Goal: Book appointment/travel/reservation

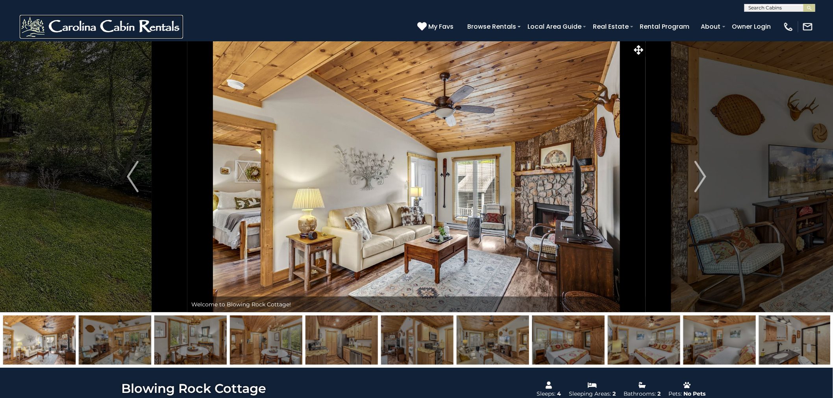
click at [133, 26] on img at bounding box center [101, 27] width 163 height 24
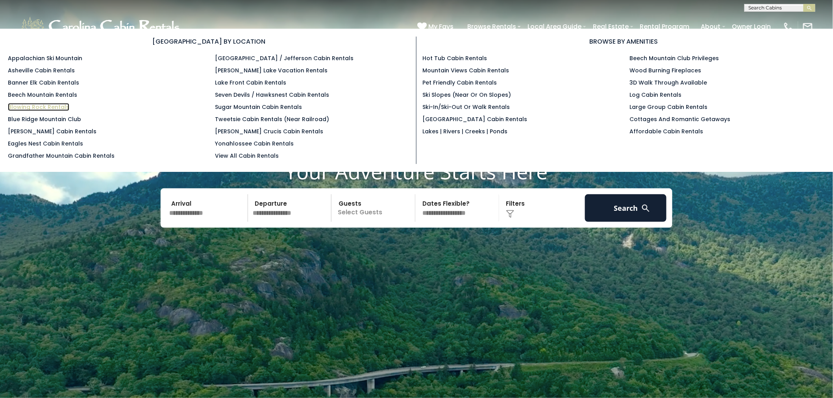
click at [33, 103] on link "Blowing Rock Rentals" at bounding box center [38, 107] width 61 height 8
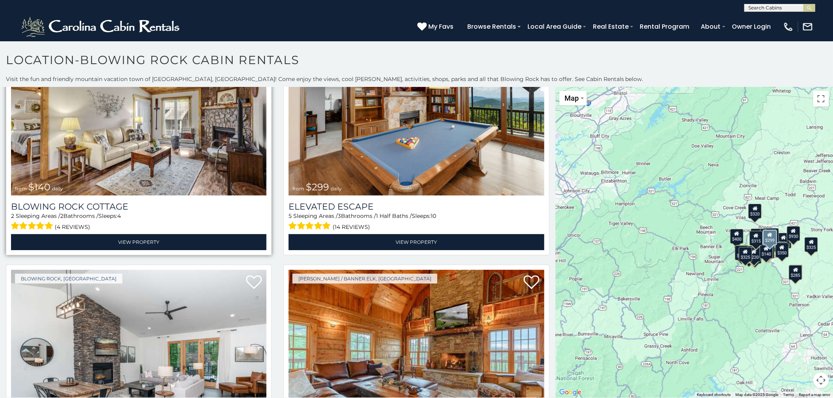
scroll to position [1968, 0]
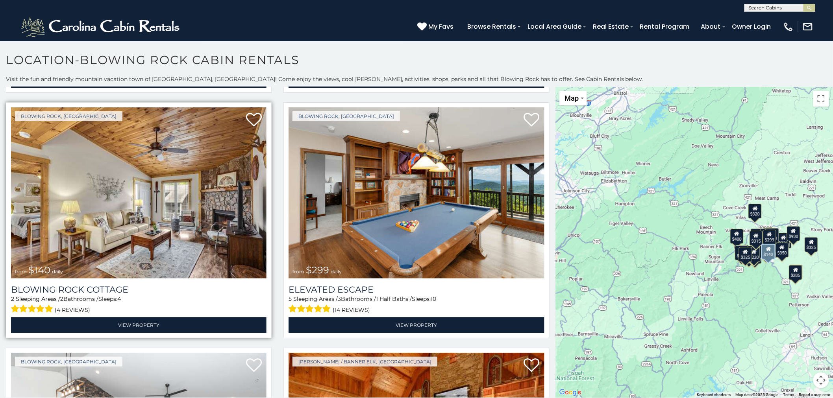
click at [179, 160] on img at bounding box center [138, 192] width 255 height 171
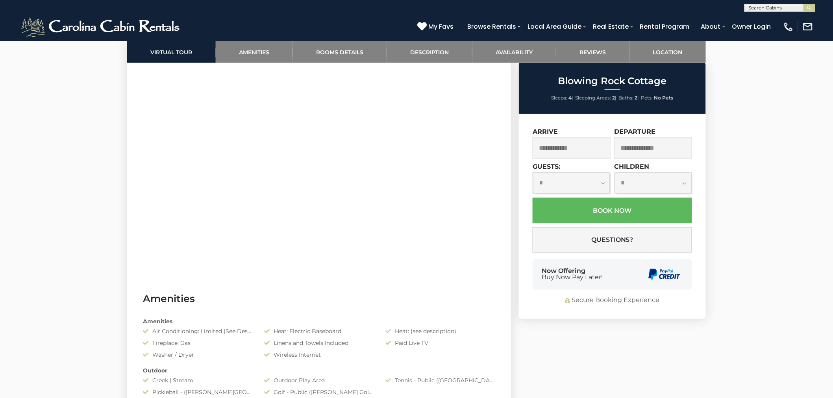
scroll to position [262, 0]
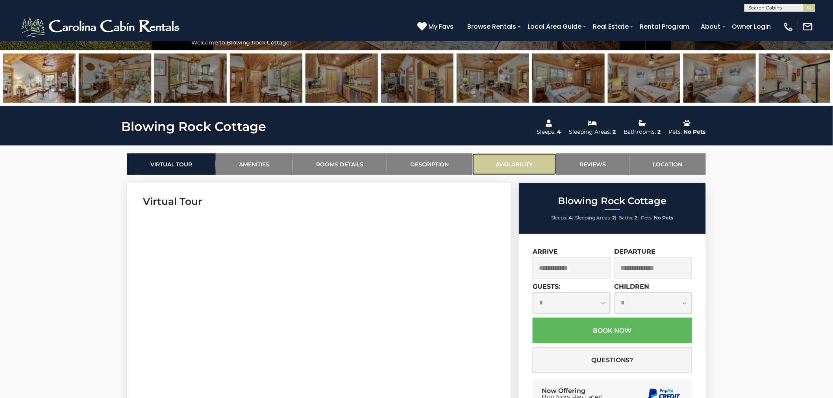
click at [505, 162] on link "Availability" at bounding box center [514, 165] width 84 height 22
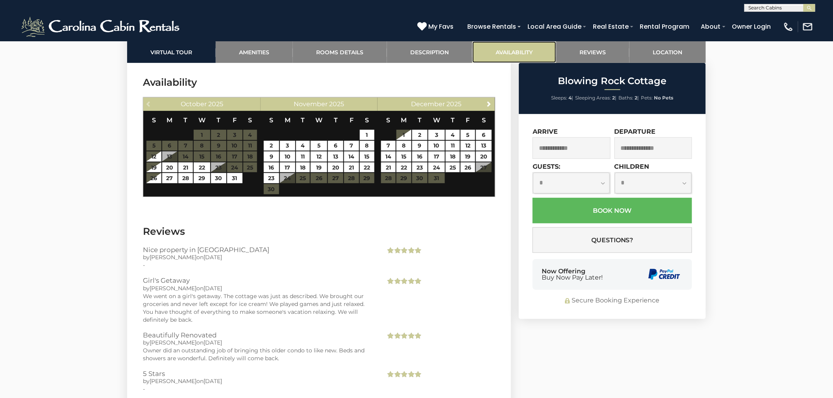
scroll to position [1367, 0]
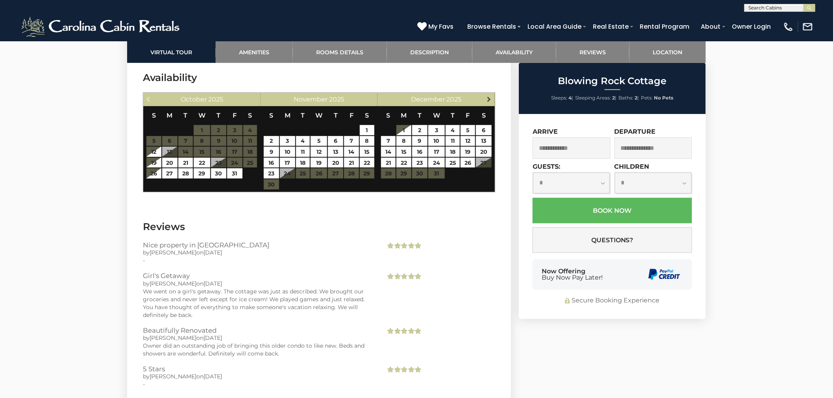
click at [489, 98] on span "Next" at bounding box center [489, 99] width 6 height 6
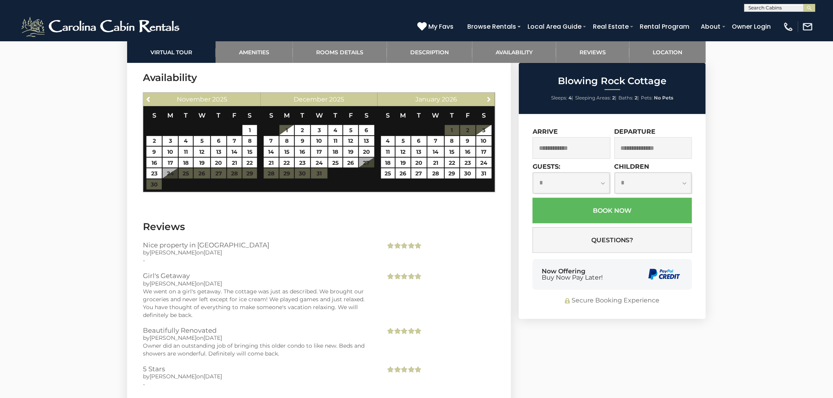
click at [489, 98] on span "Next" at bounding box center [489, 99] width 6 height 6
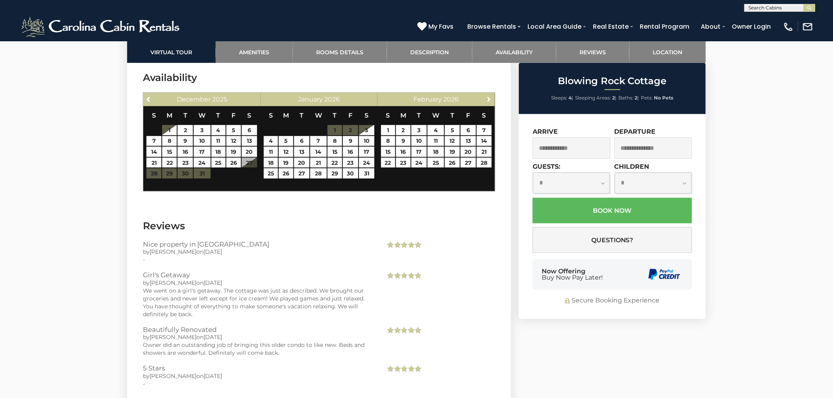
click at [489, 98] on span "Next" at bounding box center [489, 99] width 6 height 6
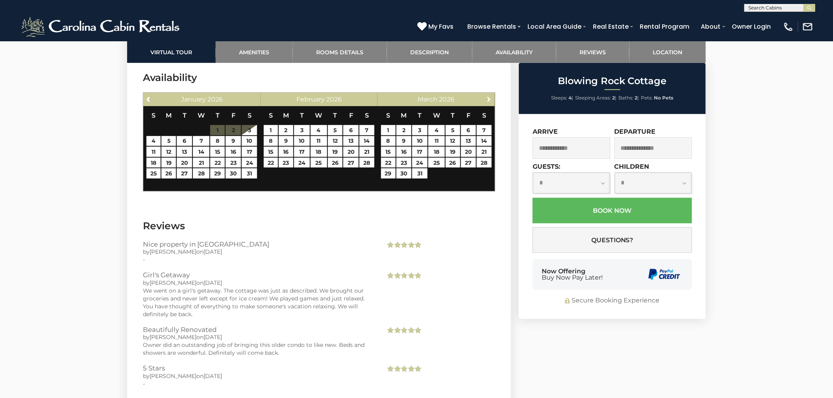
click at [489, 98] on span "Next" at bounding box center [489, 99] width 6 height 6
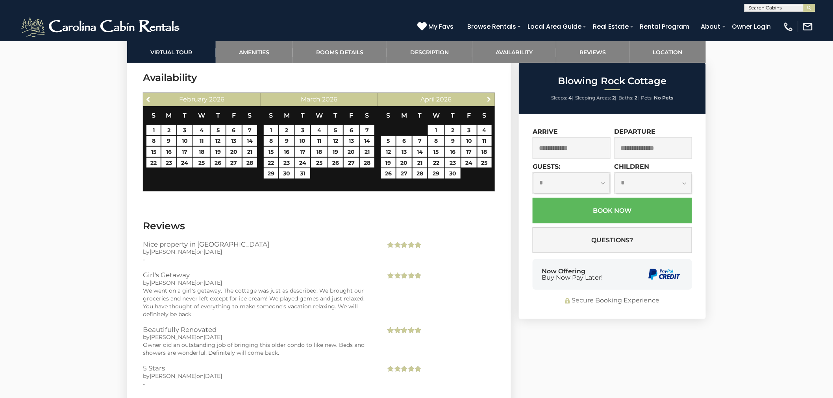
click at [489, 98] on span "Next" at bounding box center [489, 99] width 6 height 6
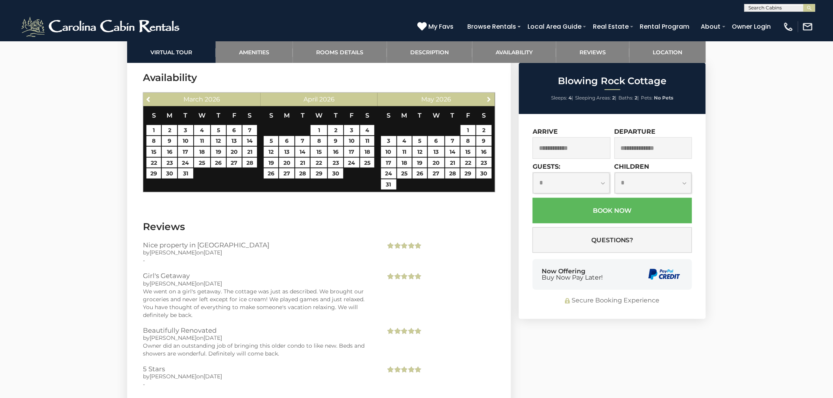
click at [489, 98] on span "Next" at bounding box center [489, 99] width 6 height 6
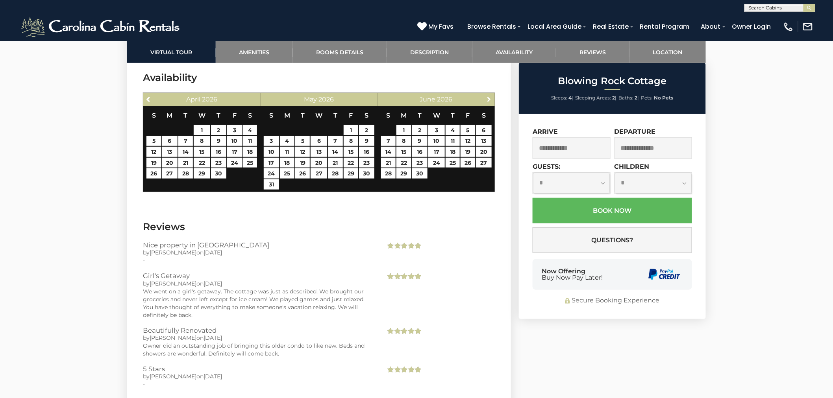
click at [489, 98] on span "Next" at bounding box center [489, 99] width 6 height 6
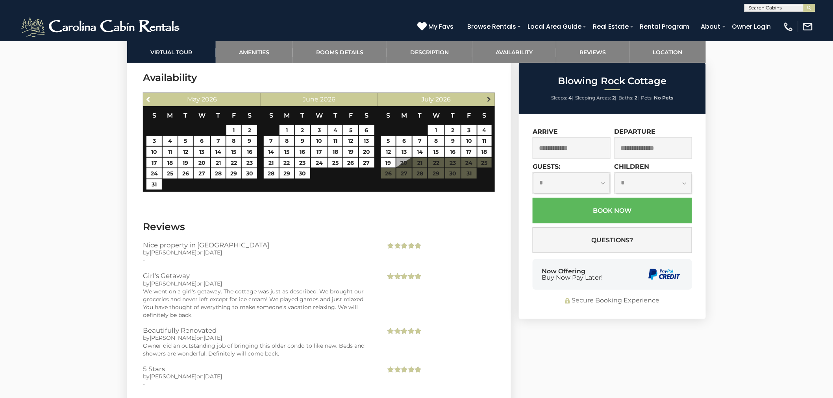
click at [486, 97] on span "Next" at bounding box center [489, 99] width 6 height 6
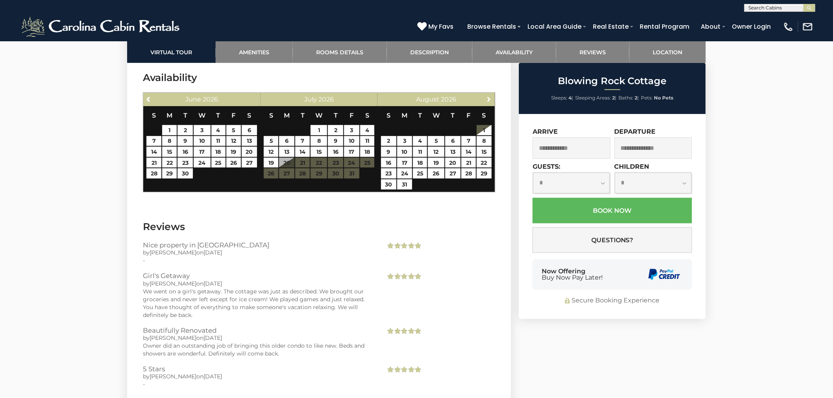
click at [486, 97] on span "Next" at bounding box center [489, 99] width 6 height 6
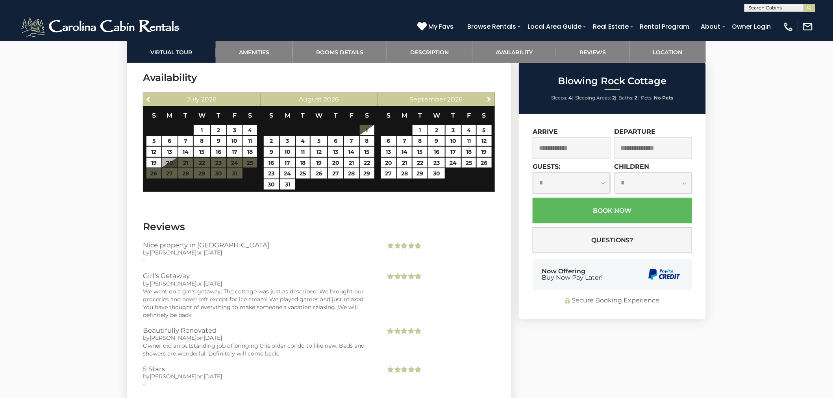
click at [486, 97] on span "Next" at bounding box center [489, 99] width 6 height 6
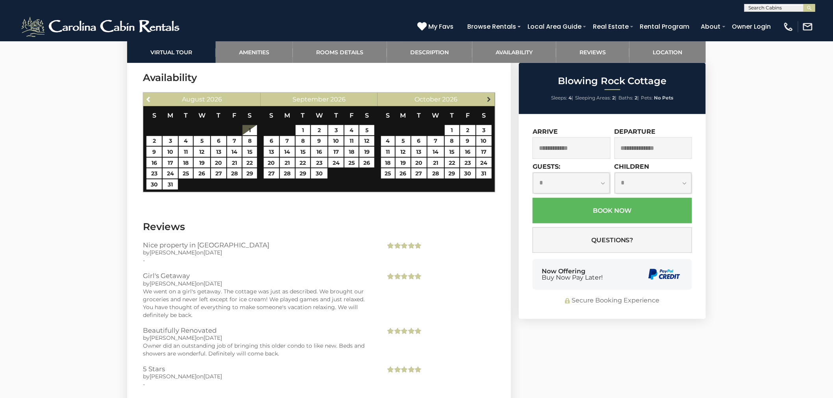
click at [486, 98] on span "Next" at bounding box center [489, 99] width 6 height 6
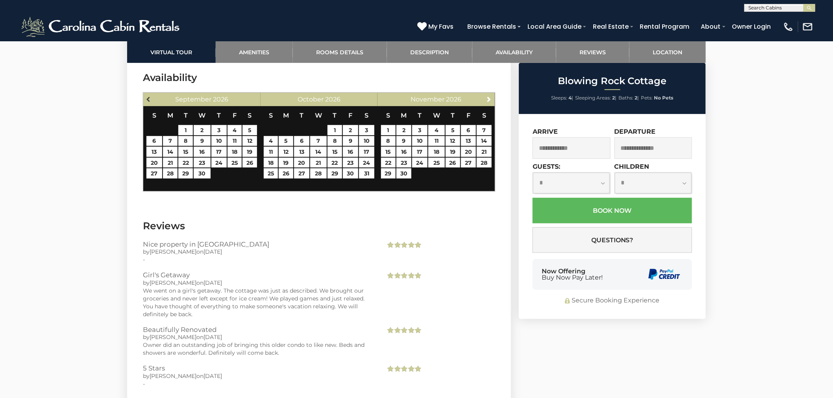
click at [148, 100] on span "Previous" at bounding box center [149, 99] width 6 height 6
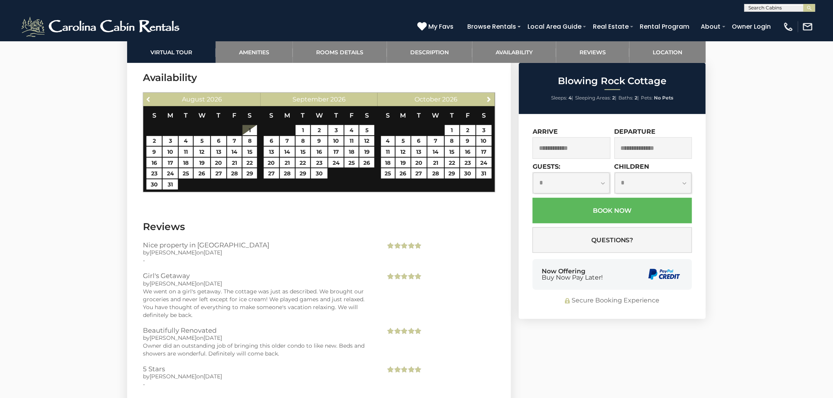
click at [148, 100] on span "Previous" at bounding box center [149, 99] width 6 height 6
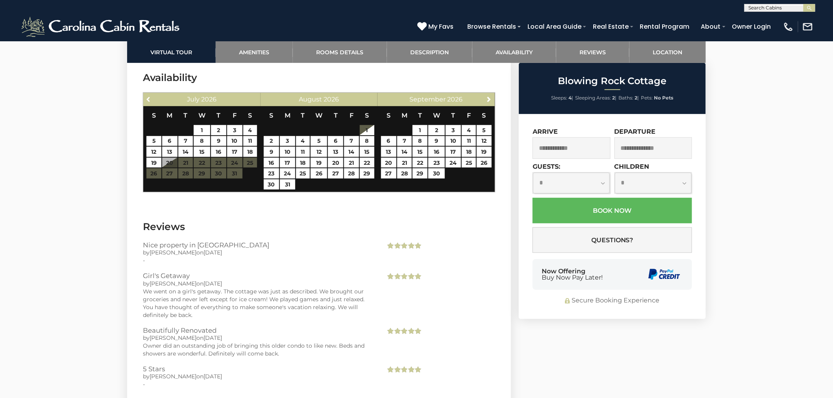
click at [148, 100] on span "Previous" at bounding box center [149, 99] width 6 height 6
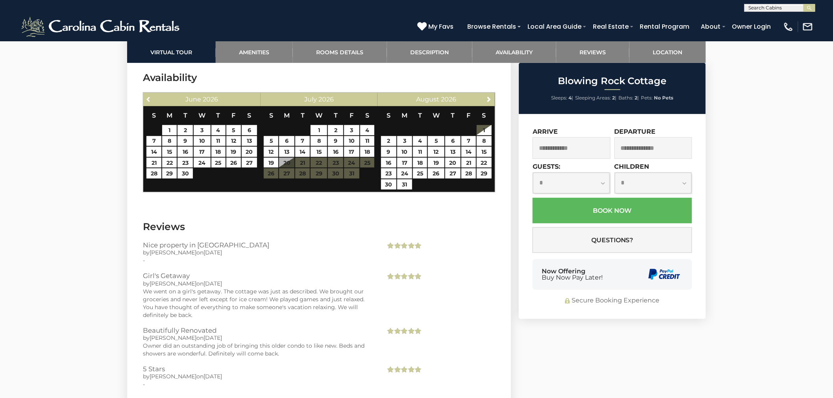
click at [148, 100] on span "Previous" at bounding box center [149, 99] width 6 height 6
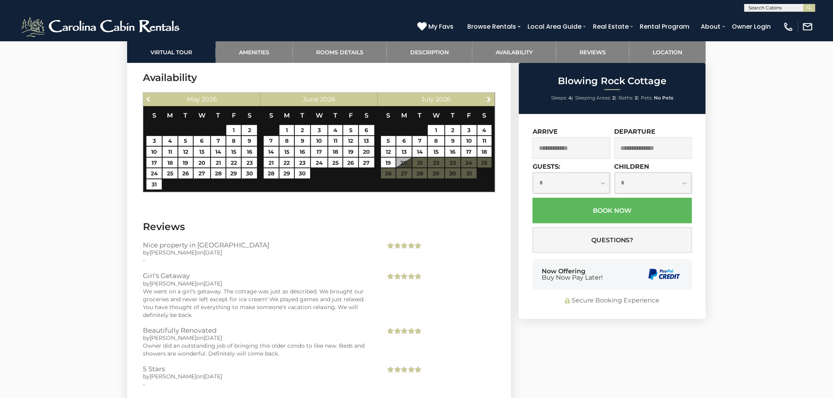
click at [148, 100] on span "Previous" at bounding box center [149, 99] width 6 height 6
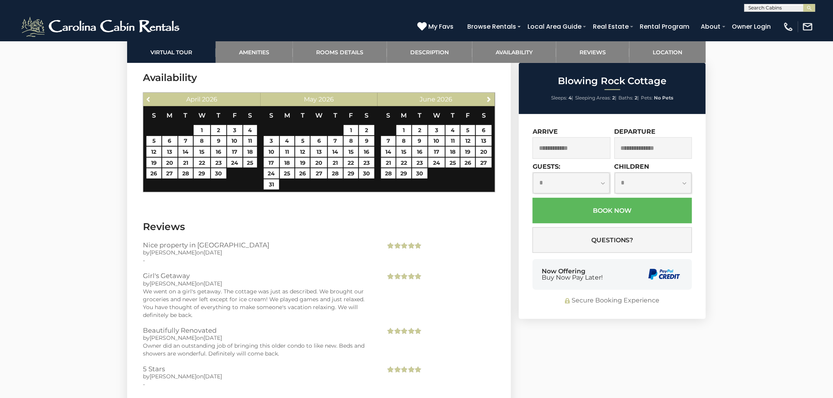
click at [148, 100] on span "Previous" at bounding box center [149, 99] width 6 height 6
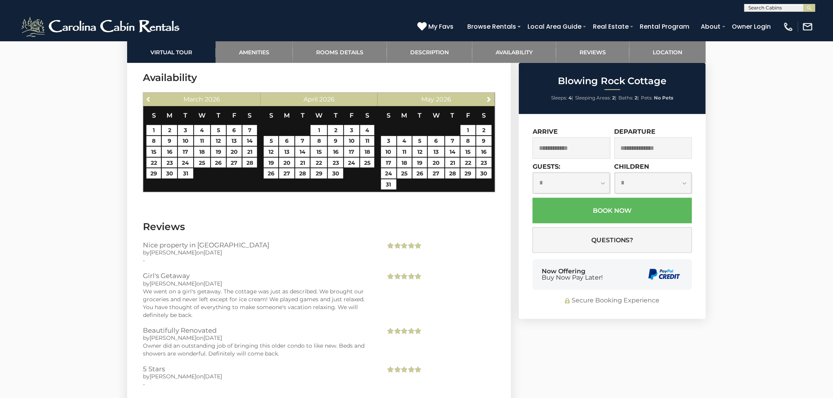
click at [148, 100] on span "Previous" at bounding box center [149, 99] width 6 height 6
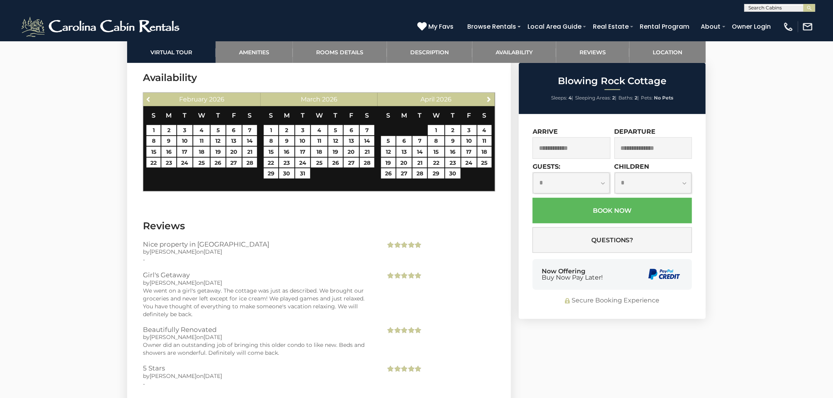
click at [148, 100] on span "Previous" at bounding box center [149, 99] width 6 height 6
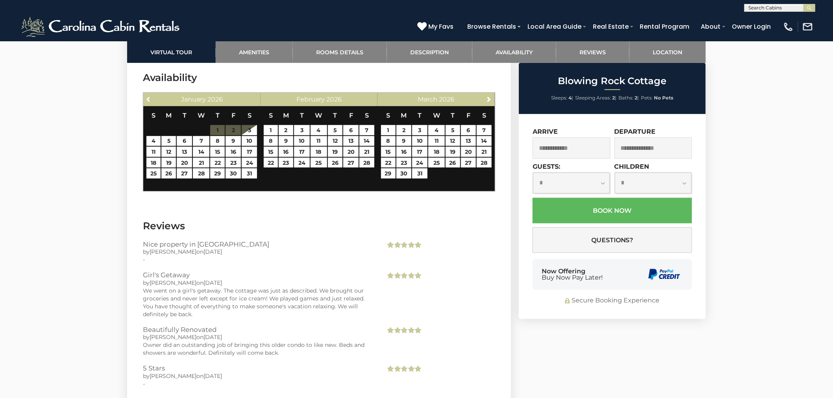
click at [148, 100] on span "Previous" at bounding box center [149, 99] width 6 height 6
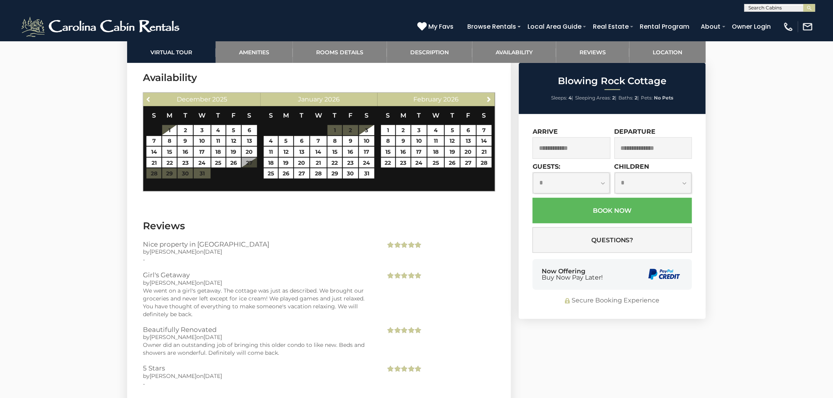
click at [148, 100] on span "Previous" at bounding box center [149, 99] width 6 height 6
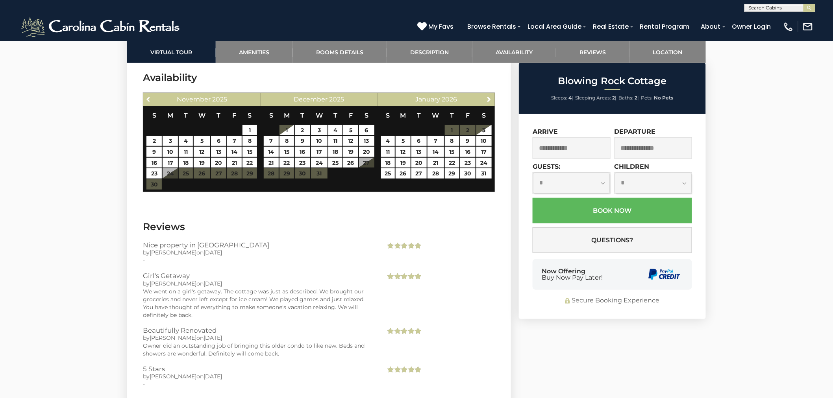
click at [148, 100] on span "Previous" at bounding box center [149, 99] width 6 height 6
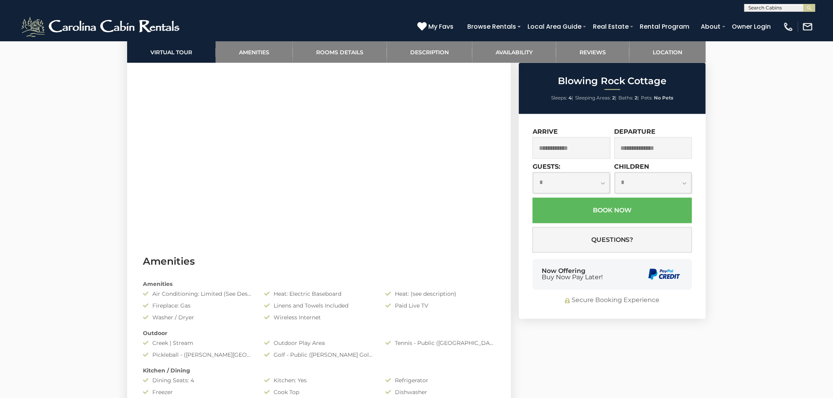
scroll to position [317, 0]
